Goal: Information Seeking & Learning: Check status

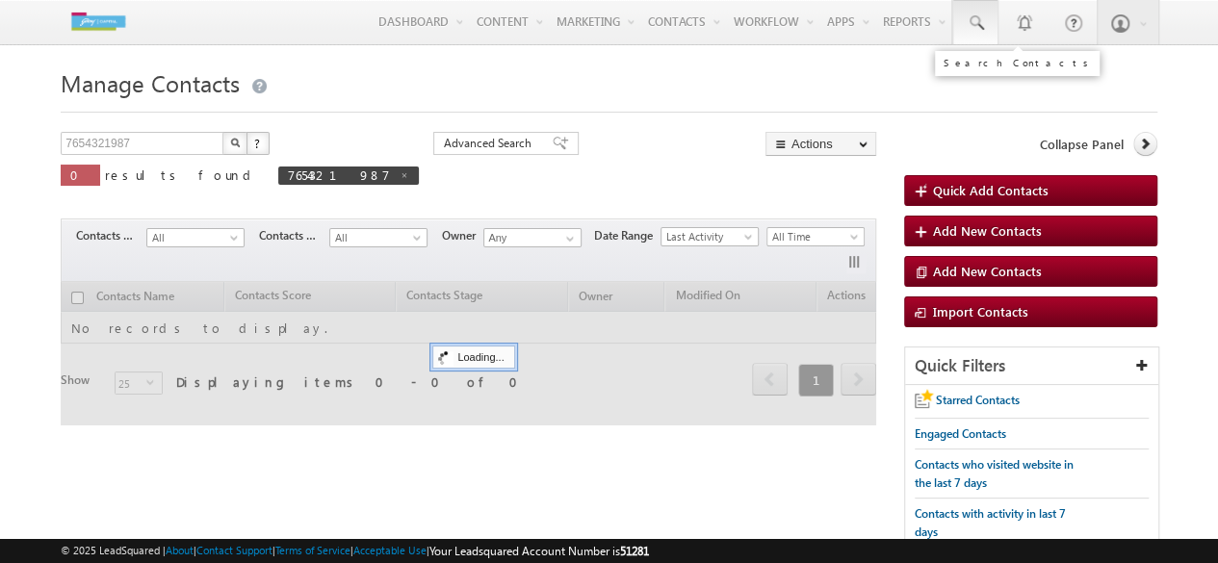
click at [976, 23] on span at bounding box center [975, 22] width 19 height 19
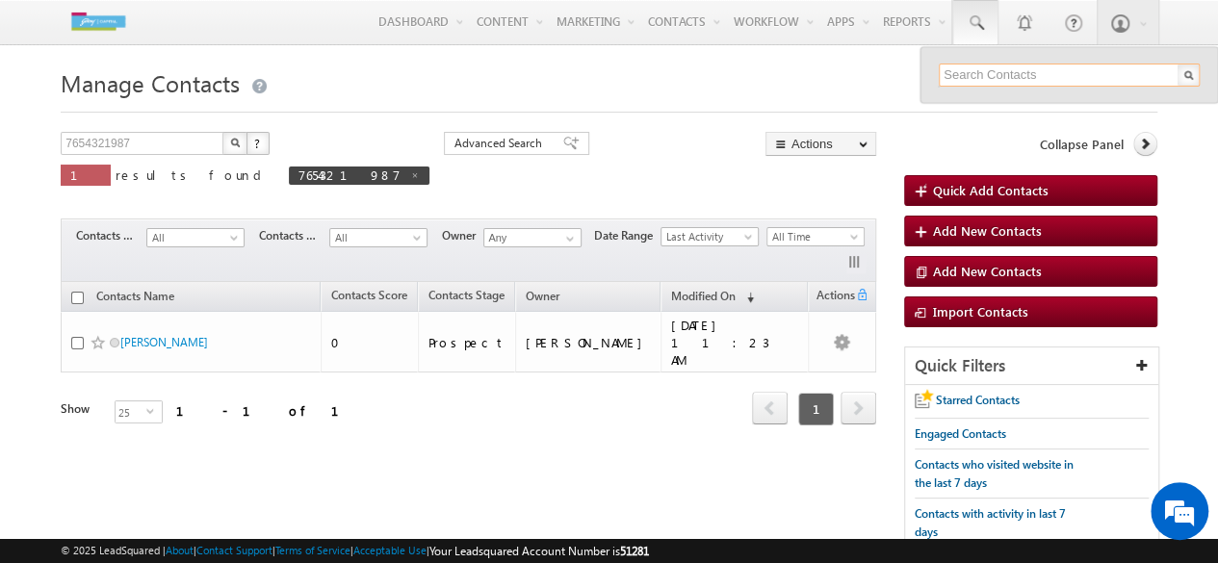
click at [1025, 83] on input "text" at bounding box center [1069, 75] width 261 height 23
type input "7506711013"
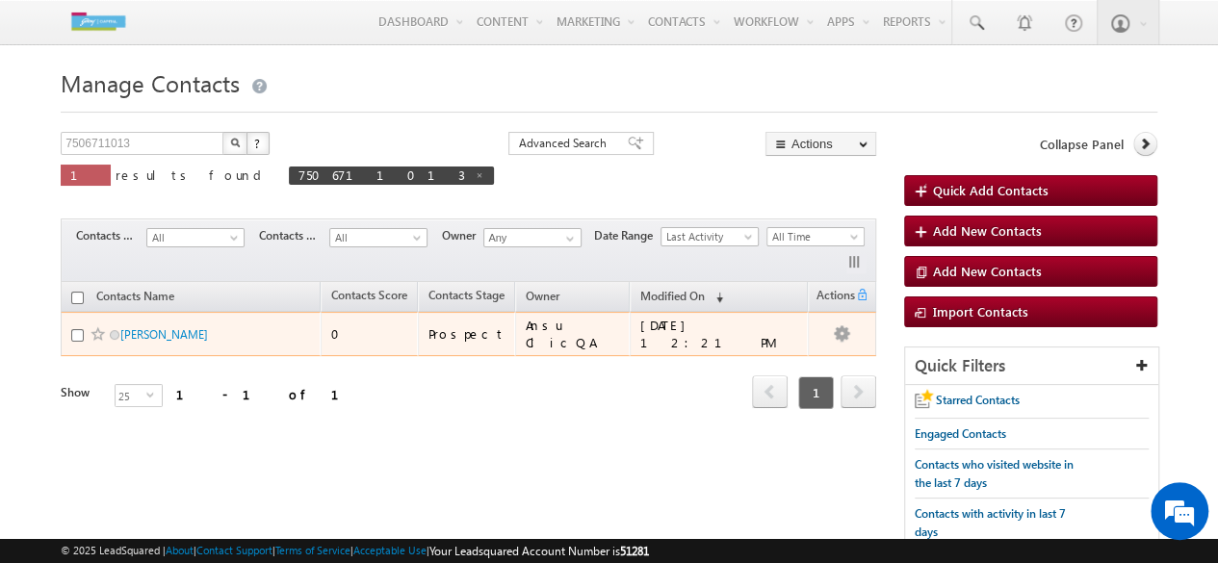
click at [210, 330] on span "Smriti Gupta" at bounding box center [185, 335] width 130 height 18
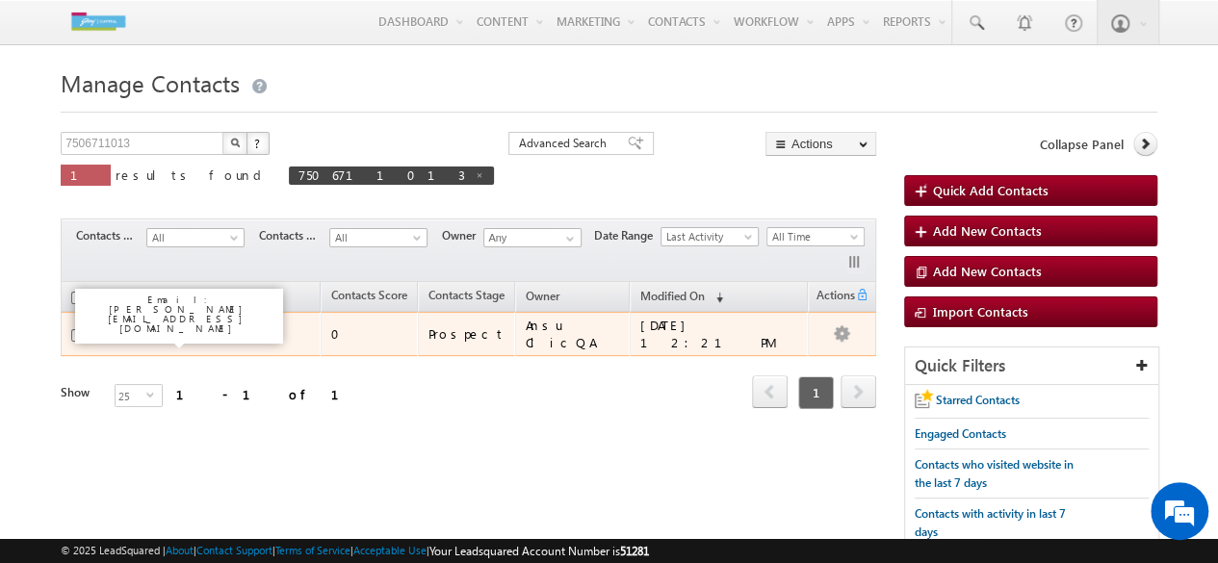
click at [166, 327] on link "[PERSON_NAME]" at bounding box center [164, 334] width 88 height 14
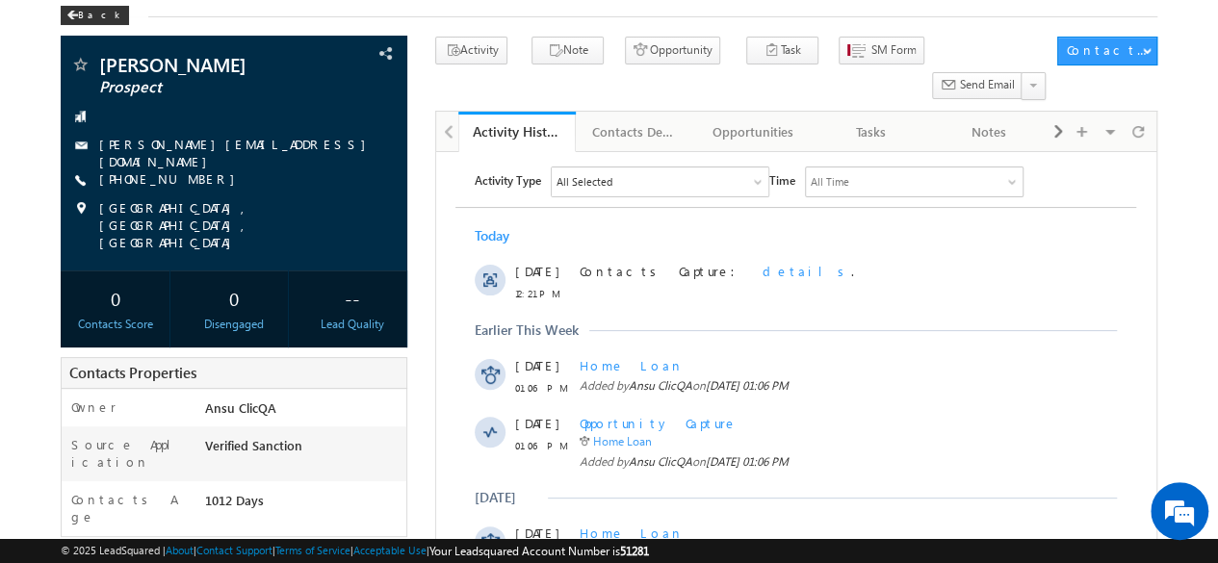
scroll to position [90, 0]
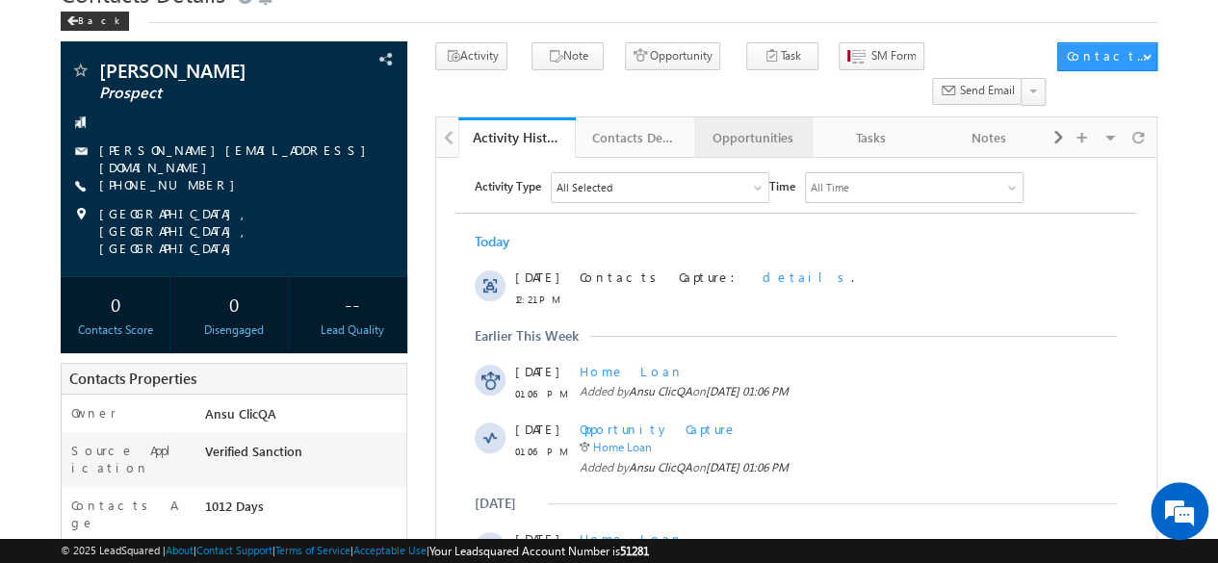
click at [782, 126] on div "Opportunities" at bounding box center [753, 137] width 86 height 23
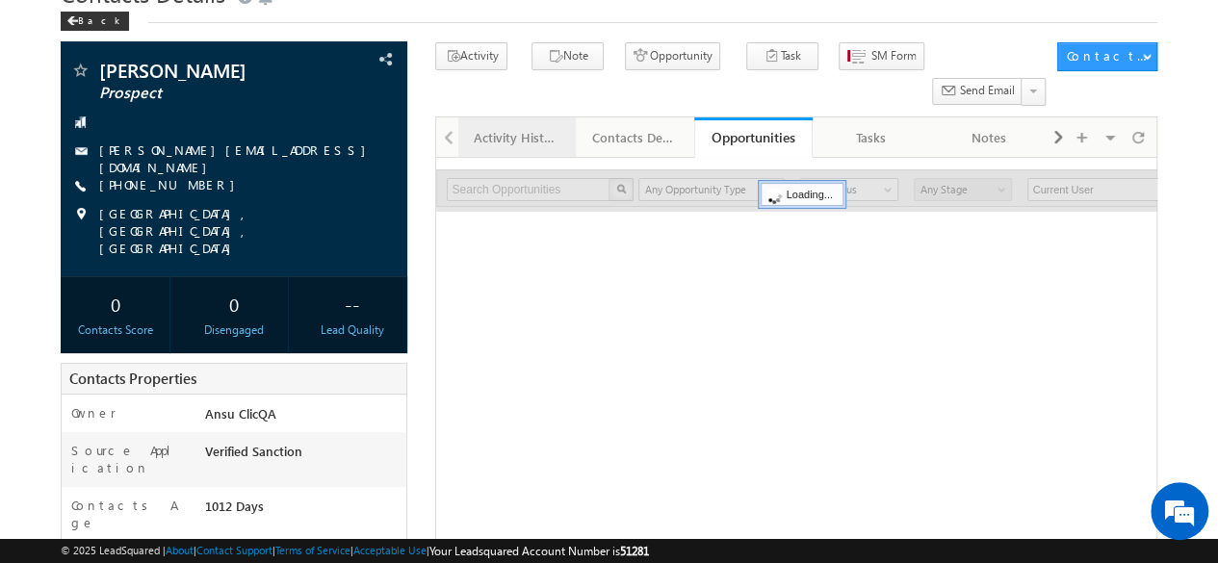
click at [542, 126] on div "Activity History" at bounding box center [517, 137] width 86 height 23
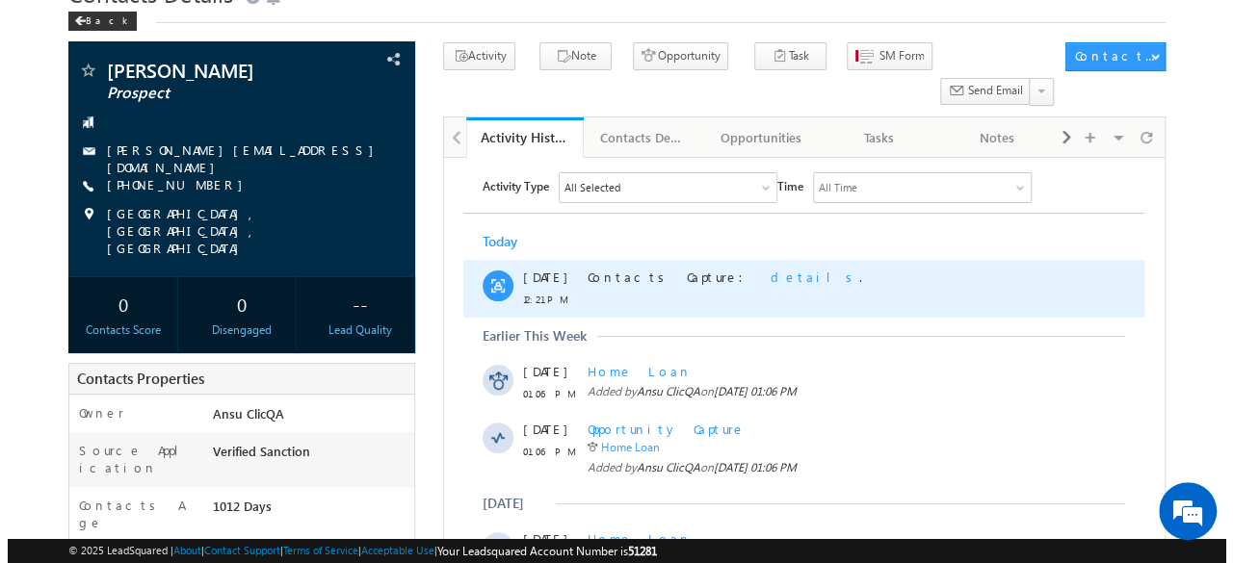
scroll to position [0, 0]
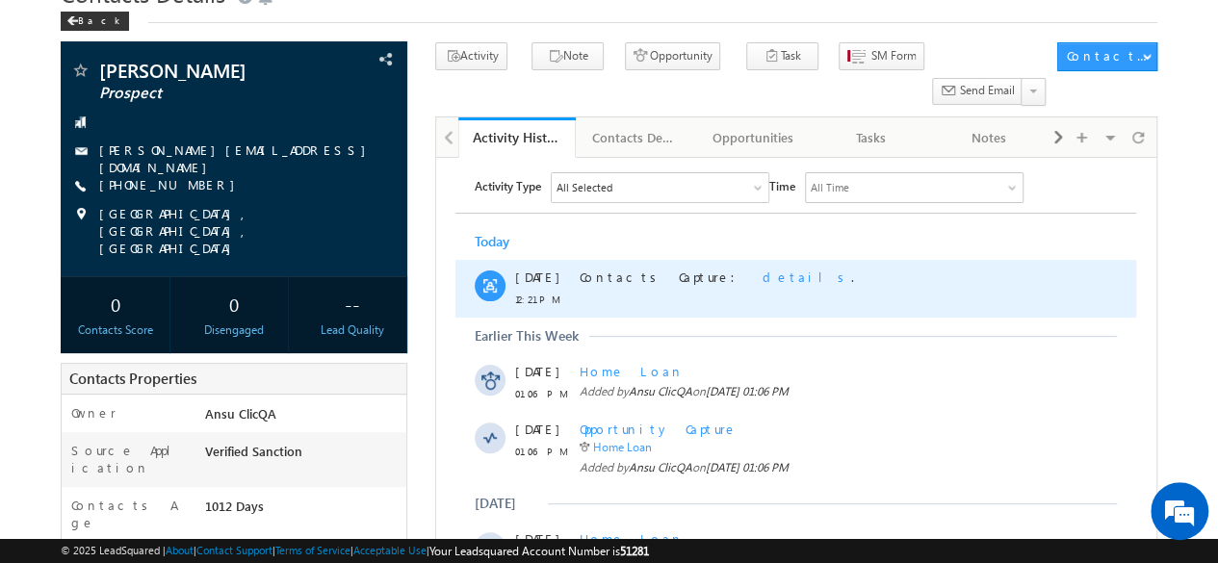
click at [763, 271] on span "details" at bounding box center [807, 277] width 89 height 16
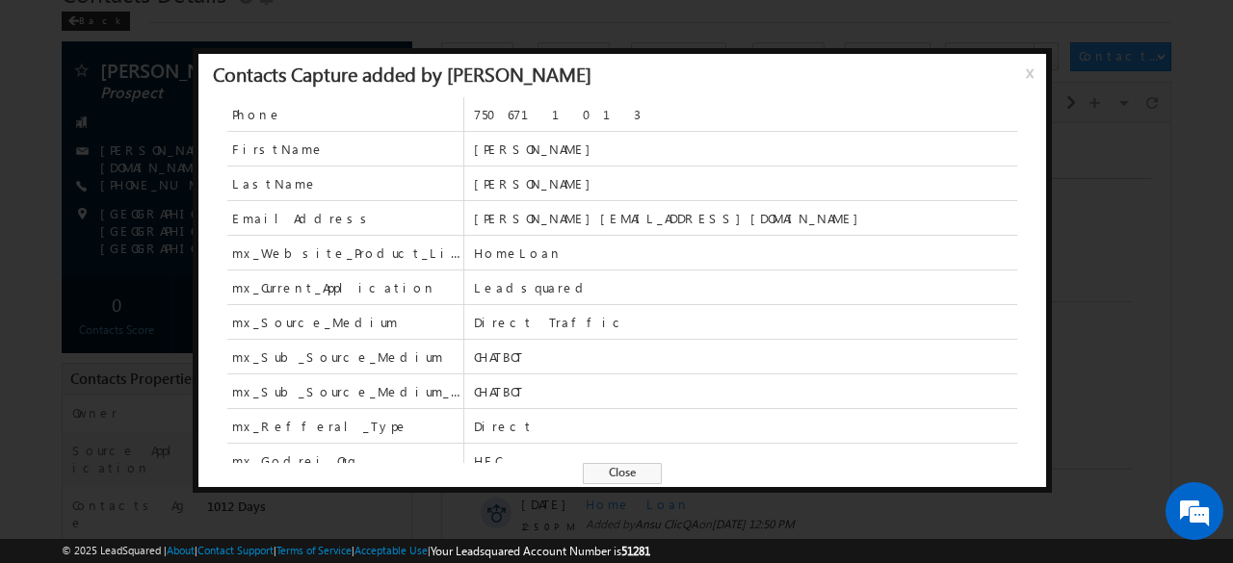
click at [618, 470] on span "Close" at bounding box center [622, 473] width 79 height 21
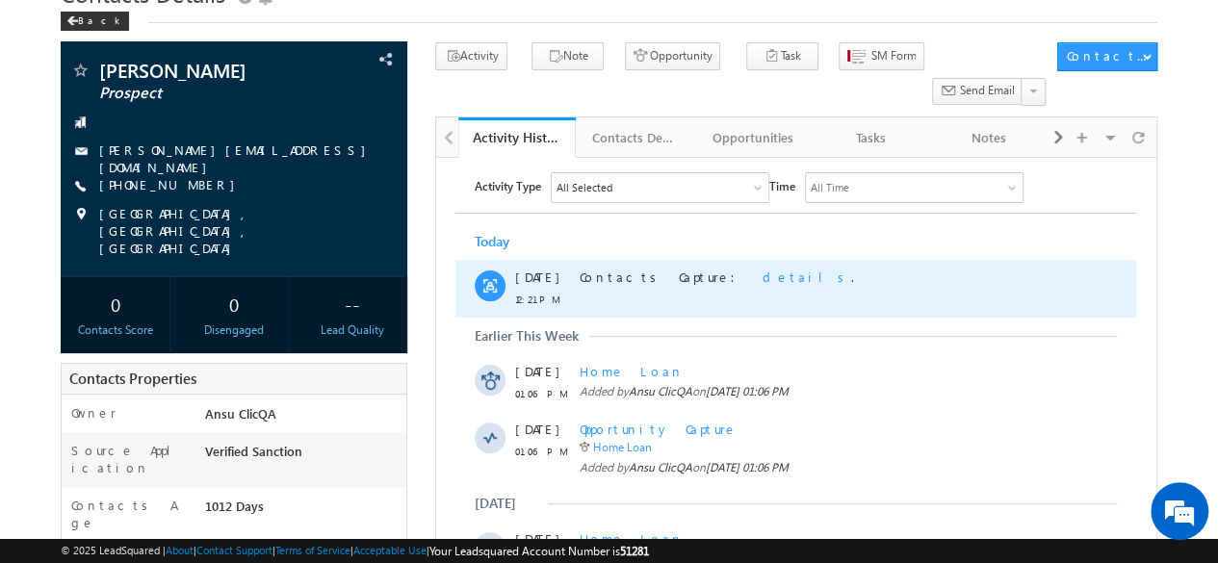
click at [763, 284] on span "details" at bounding box center [807, 277] width 89 height 16
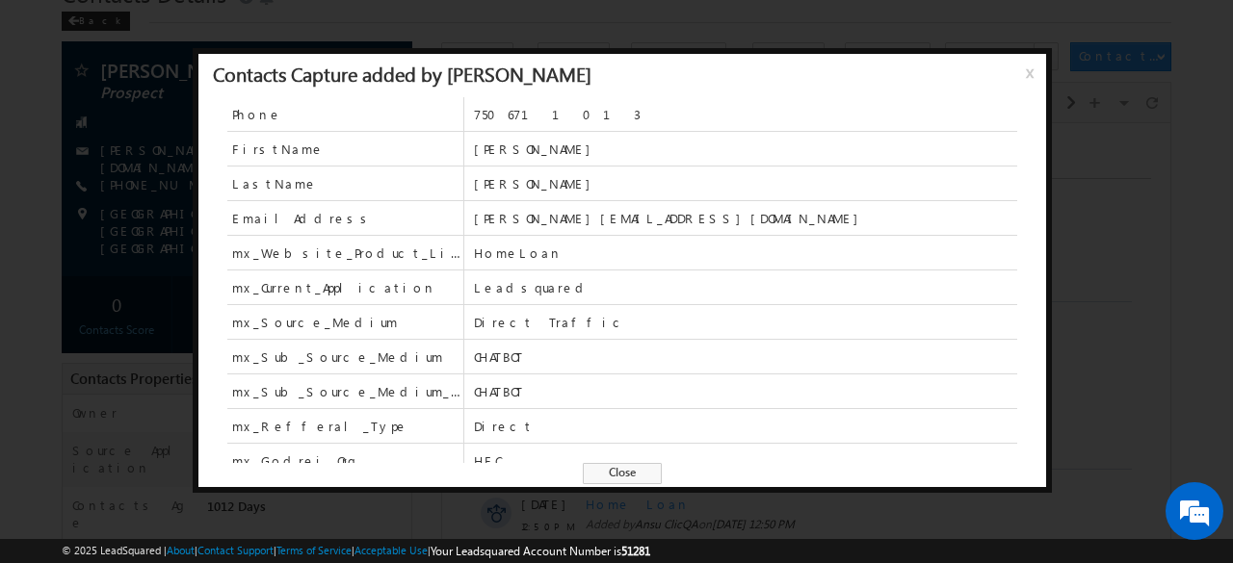
scroll to position [11, 0]
